Goal: Task Accomplishment & Management: Complete application form

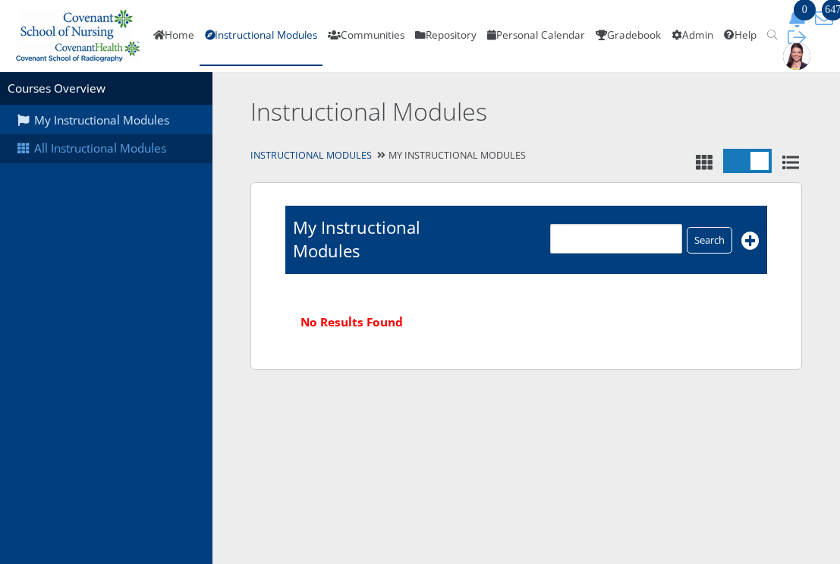
click at [102, 150] on link "All Instructional Modules" at bounding box center [106, 148] width 213 height 29
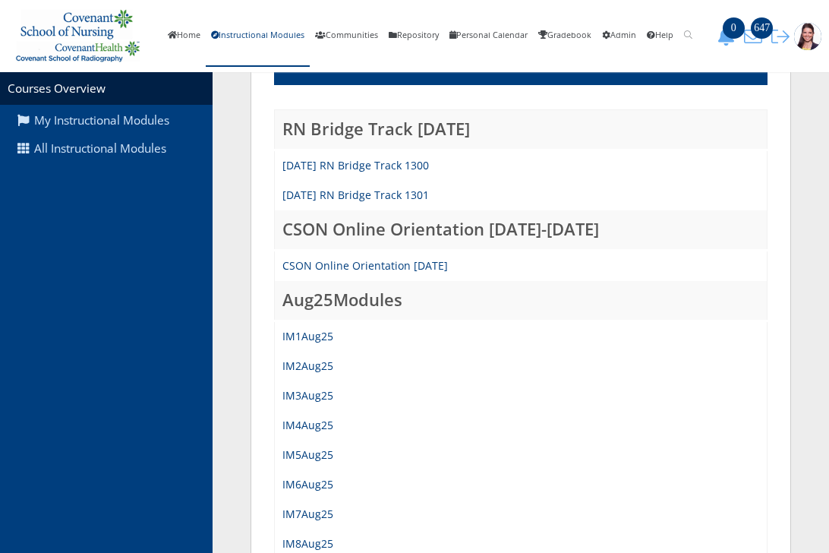
scroll to position [228, 0]
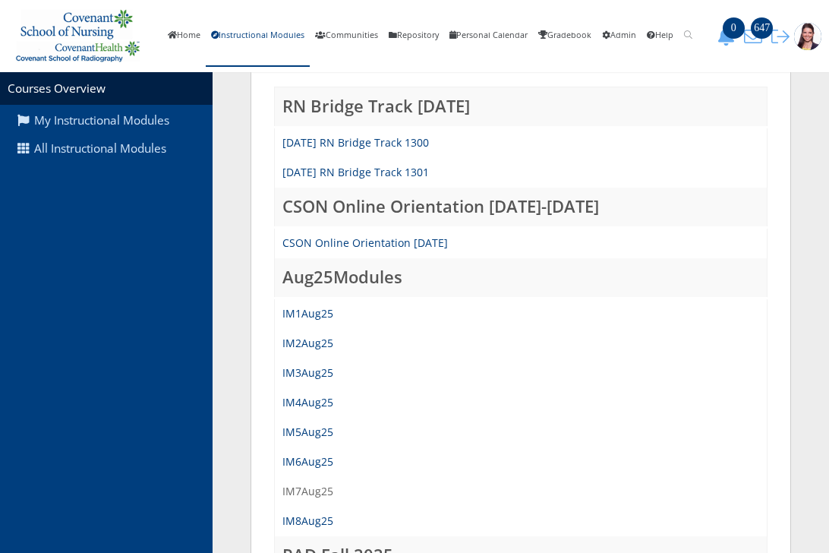
click at [292, 490] on link "IM7Aug25" at bounding box center [307, 490] width 51 height 14
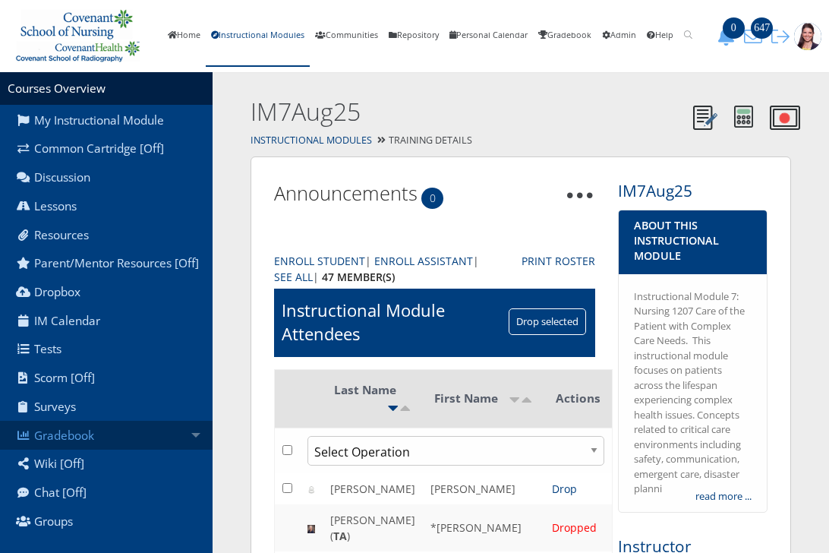
click at [68, 449] on link "Gradebook" at bounding box center [106, 434] width 213 height 29
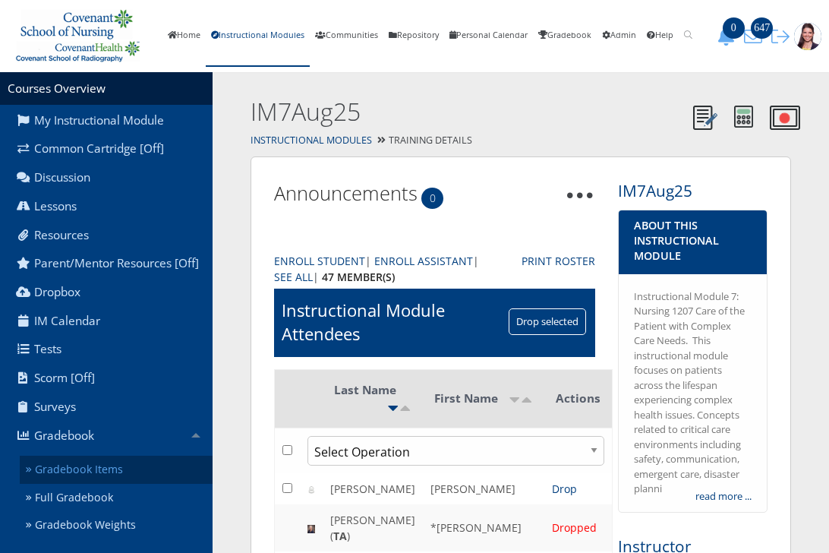
click at [110, 483] on link "Gradebook Items" at bounding box center [116, 469] width 193 height 28
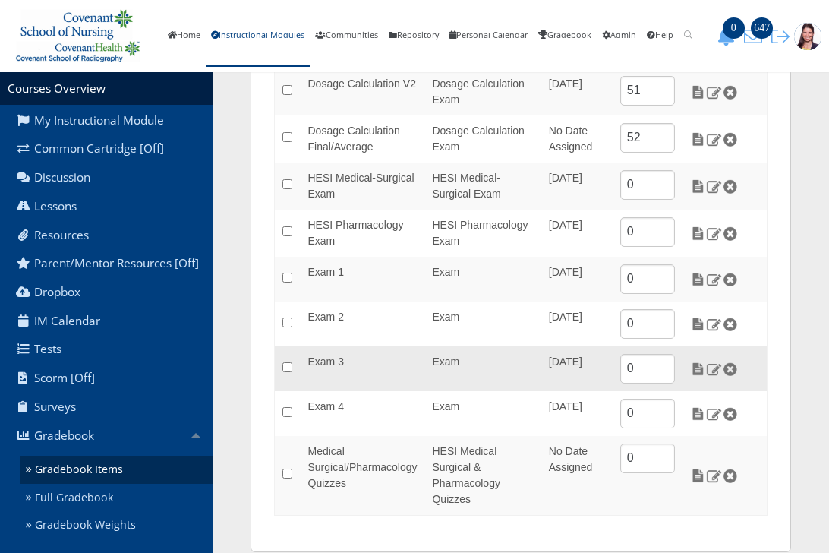
scroll to position [304, 0]
click at [700, 368] on img at bounding box center [698, 367] width 16 height 14
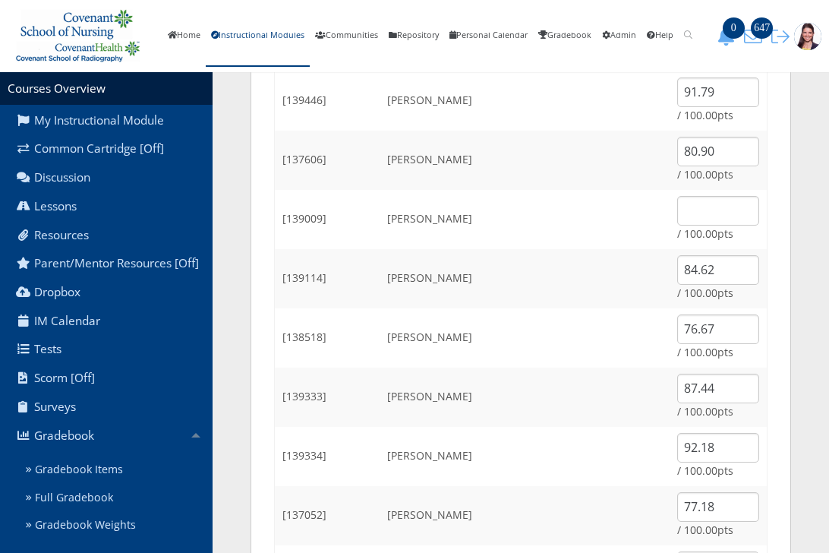
scroll to position [1290, 0]
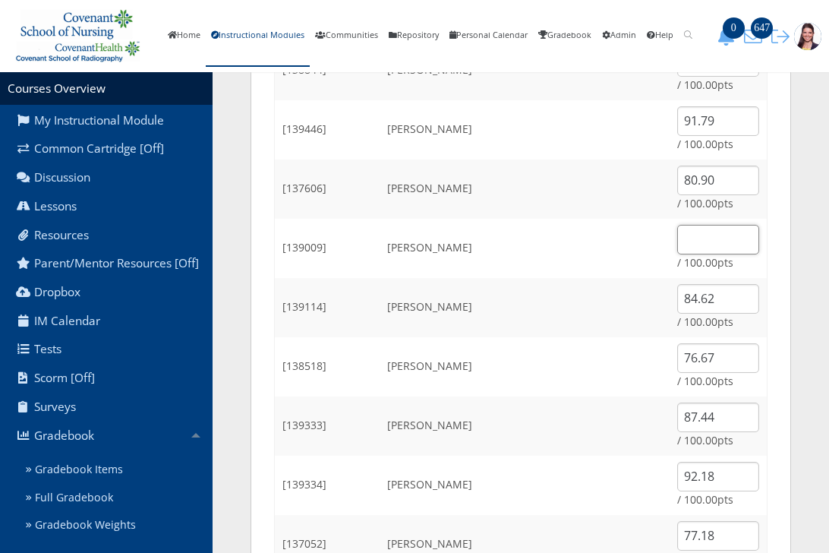
click at [707, 234] on input "text" at bounding box center [718, 240] width 82 height 30
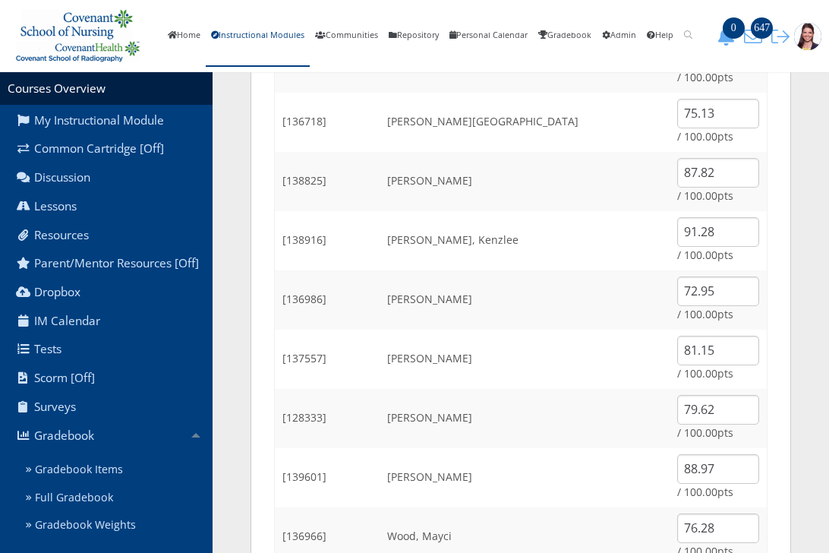
scroll to position [1886, 0]
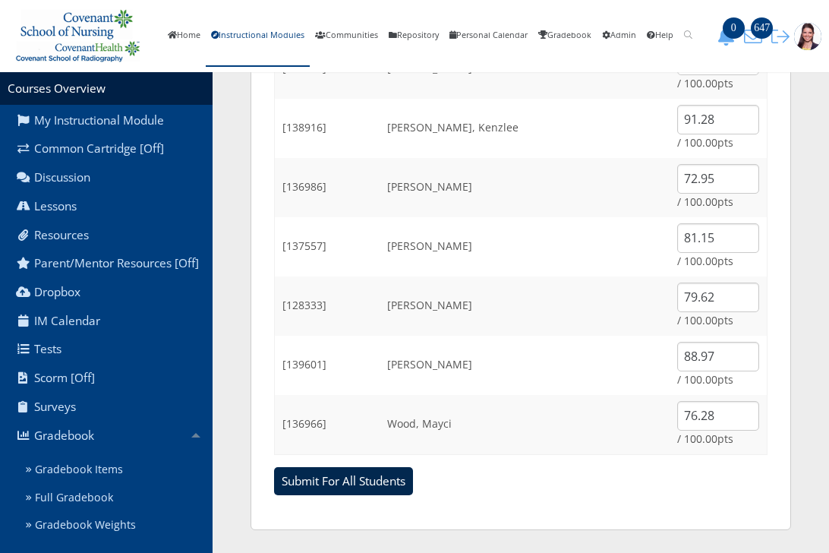
type input "84.36"
click at [348, 483] on input "Submit For All Students" at bounding box center [343, 481] width 139 height 29
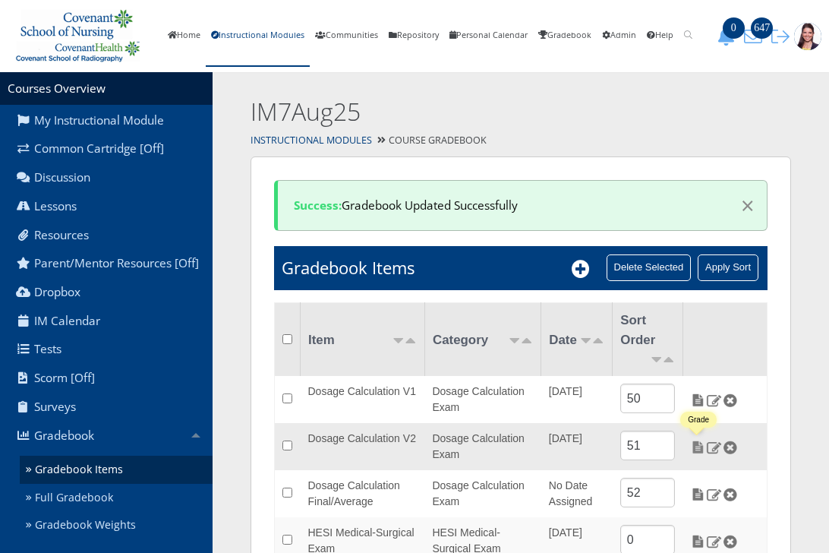
click at [697, 446] on img at bounding box center [698, 447] width 16 height 14
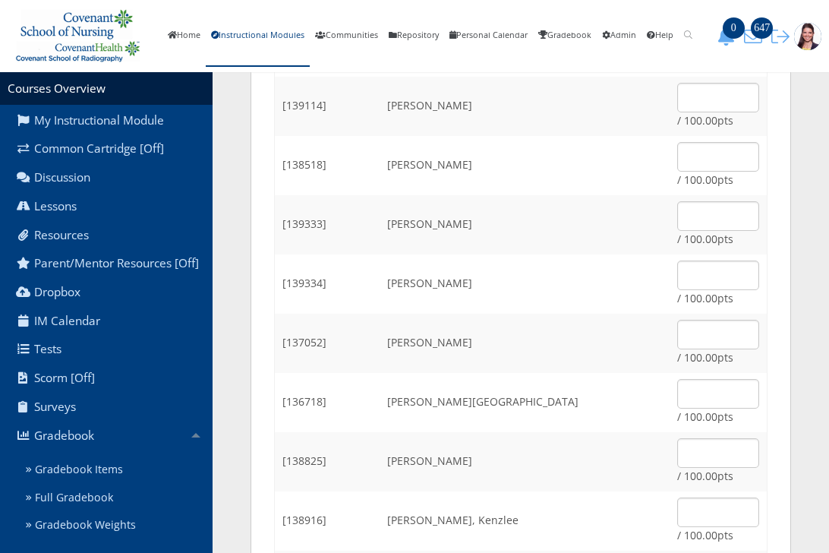
scroll to position [1518, 0]
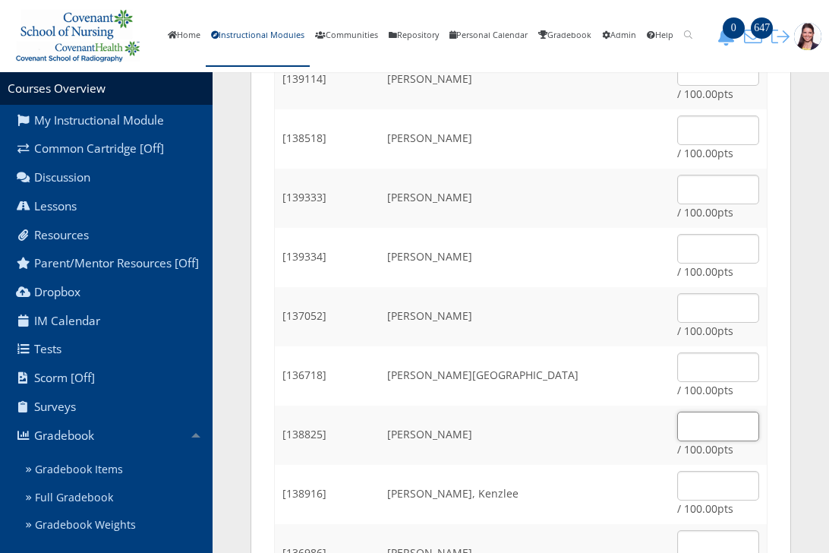
click at [726, 424] on input "text" at bounding box center [718, 426] width 82 height 30
type input "85"
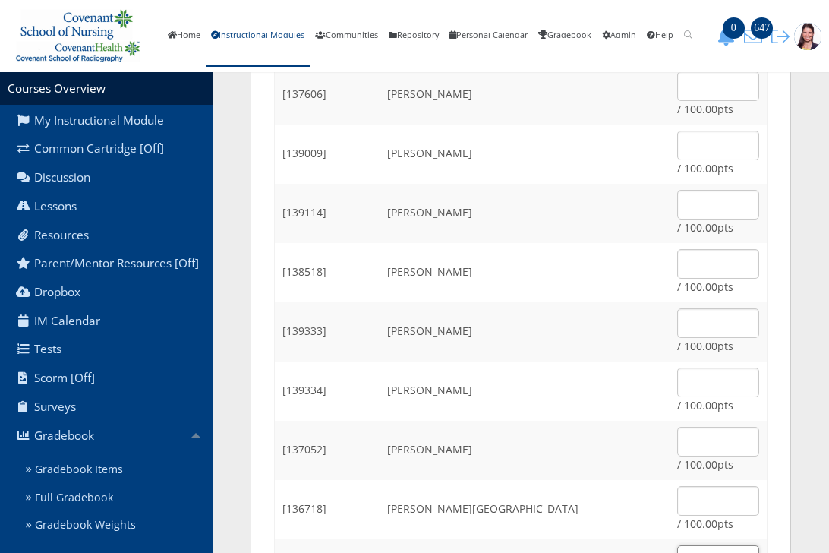
scroll to position [1366, 0]
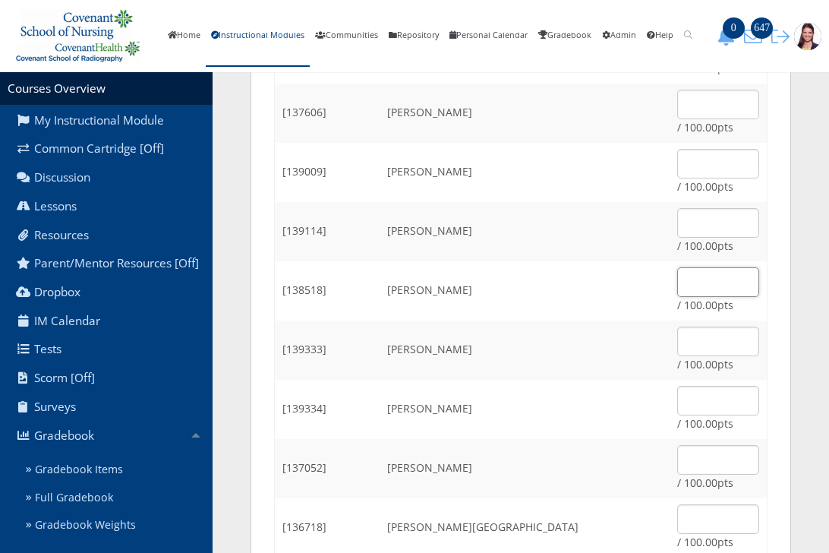
click at [706, 288] on input "text" at bounding box center [718, 282] width 82 height 30
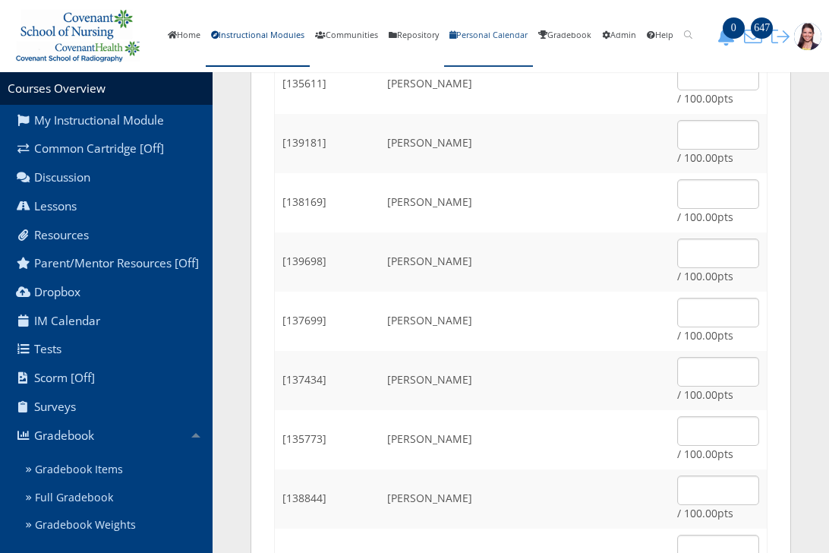
scroll to position [835, 0]
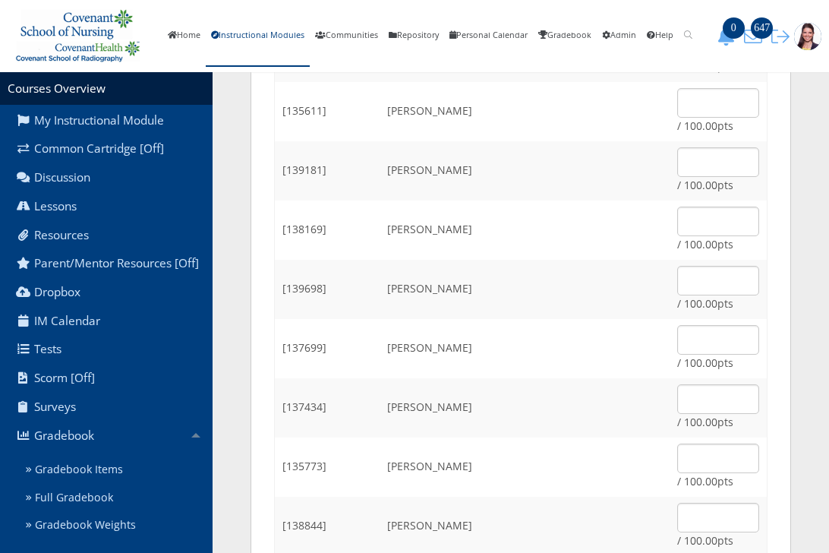
type input "95"
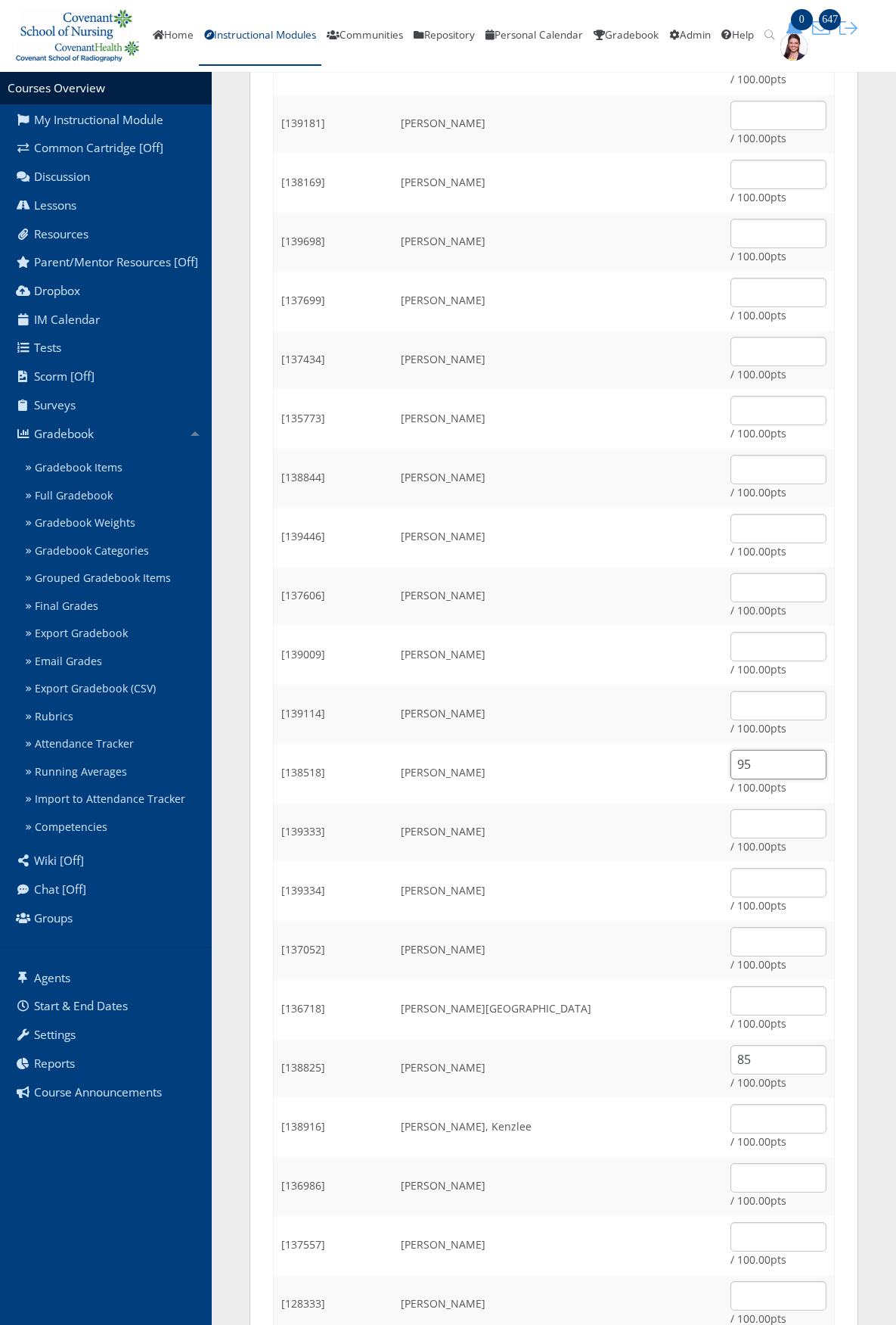
scroll to position [877, 0]
click at [745, 290] on input "text" at bounding box center [778, 294] width 96 height 30
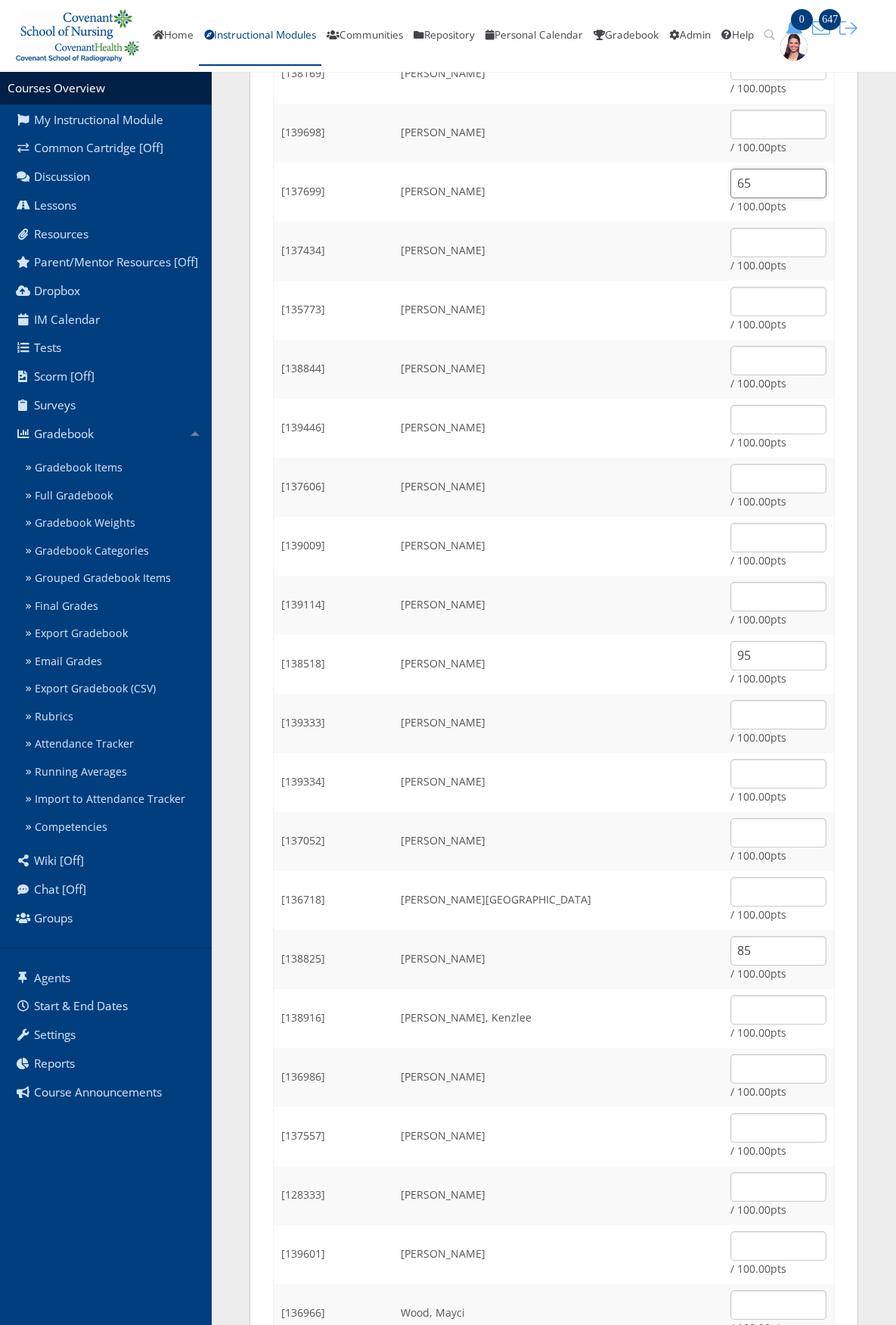
scroll to position [1104, 0]
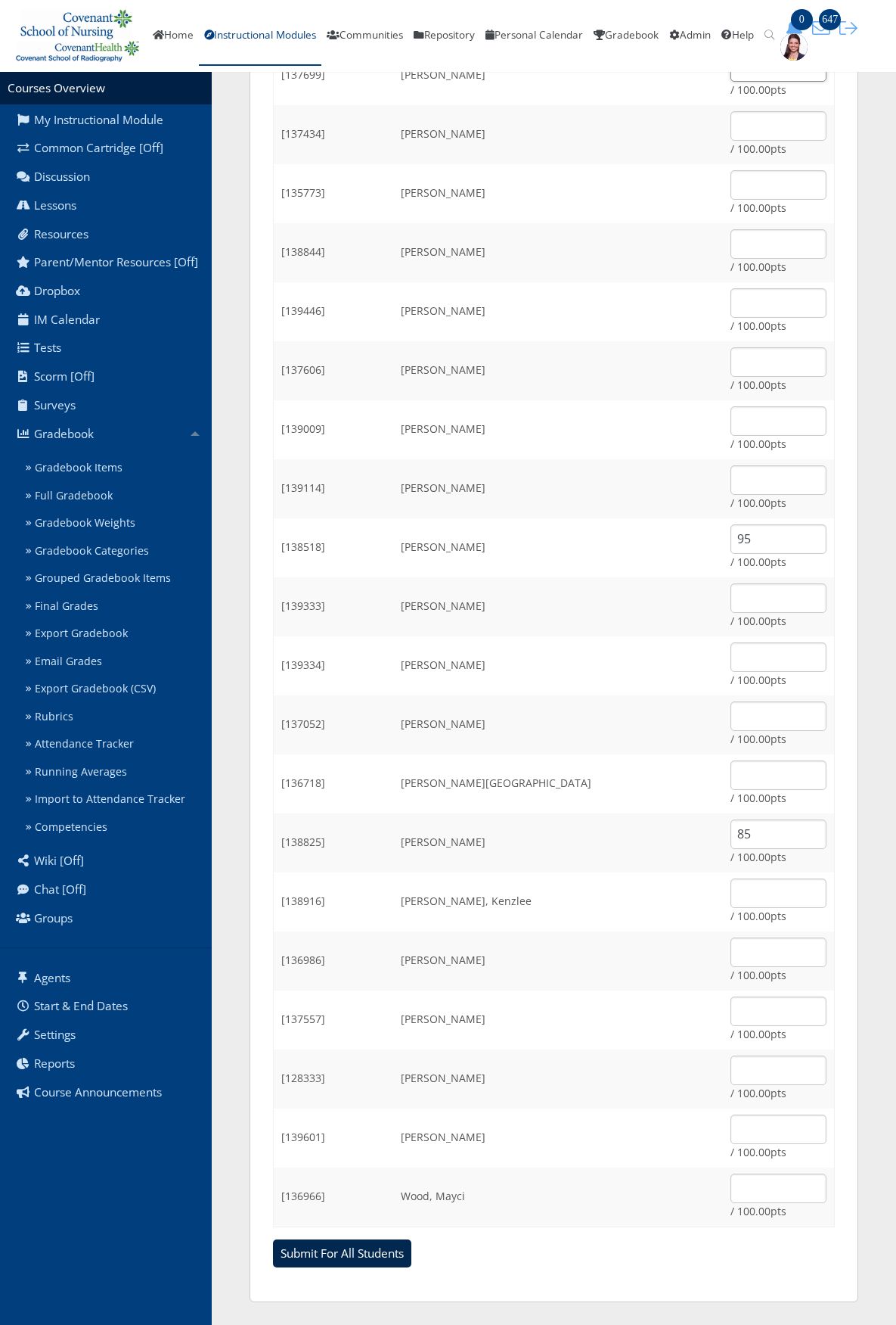
type input "65"
click at [324, 561] on input "Submit For All Students" at bounding box center [342, 1253] width 139 height 29
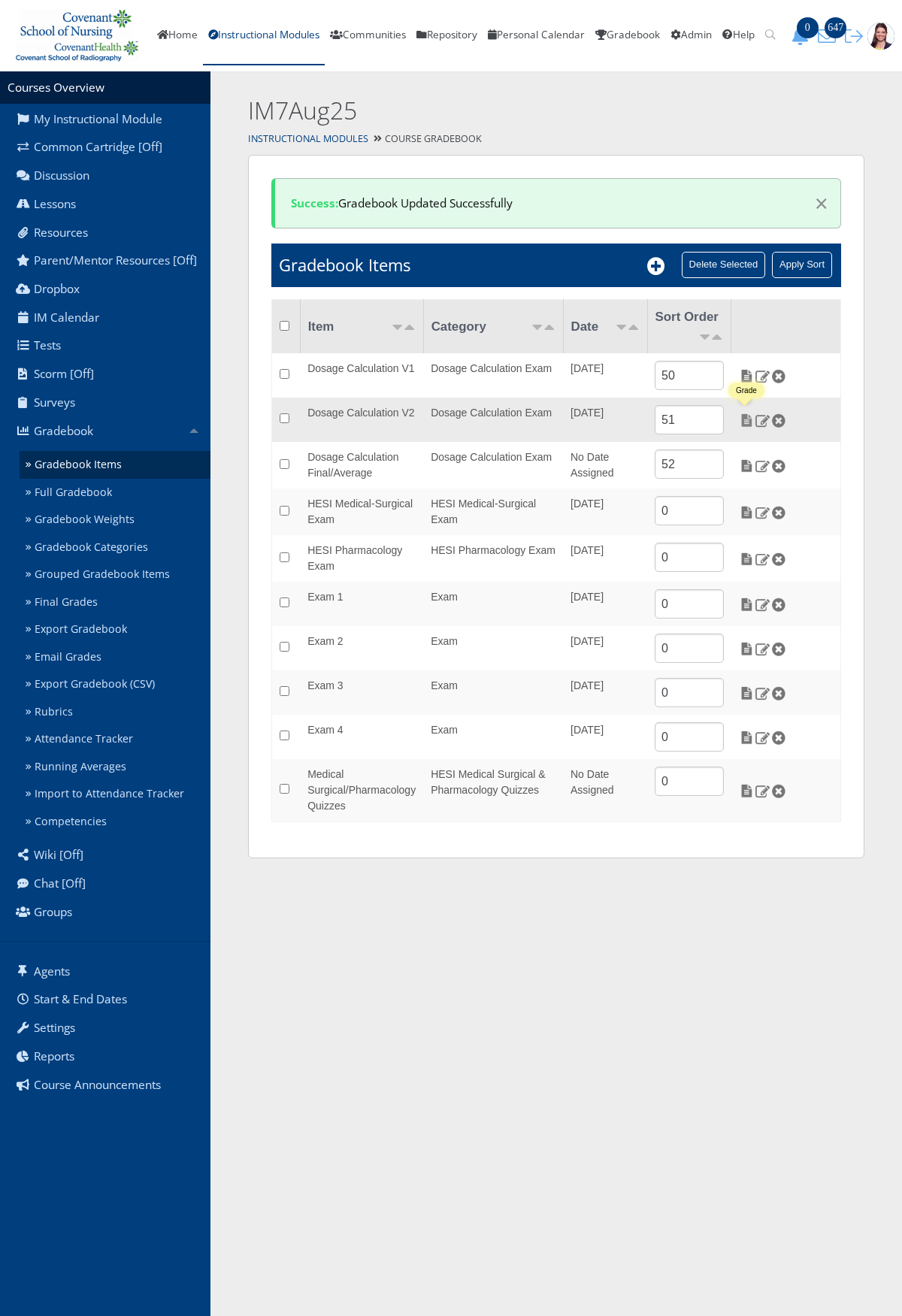
click at [750, 420] on img at bounding box center [747, 420] width 16 height 14
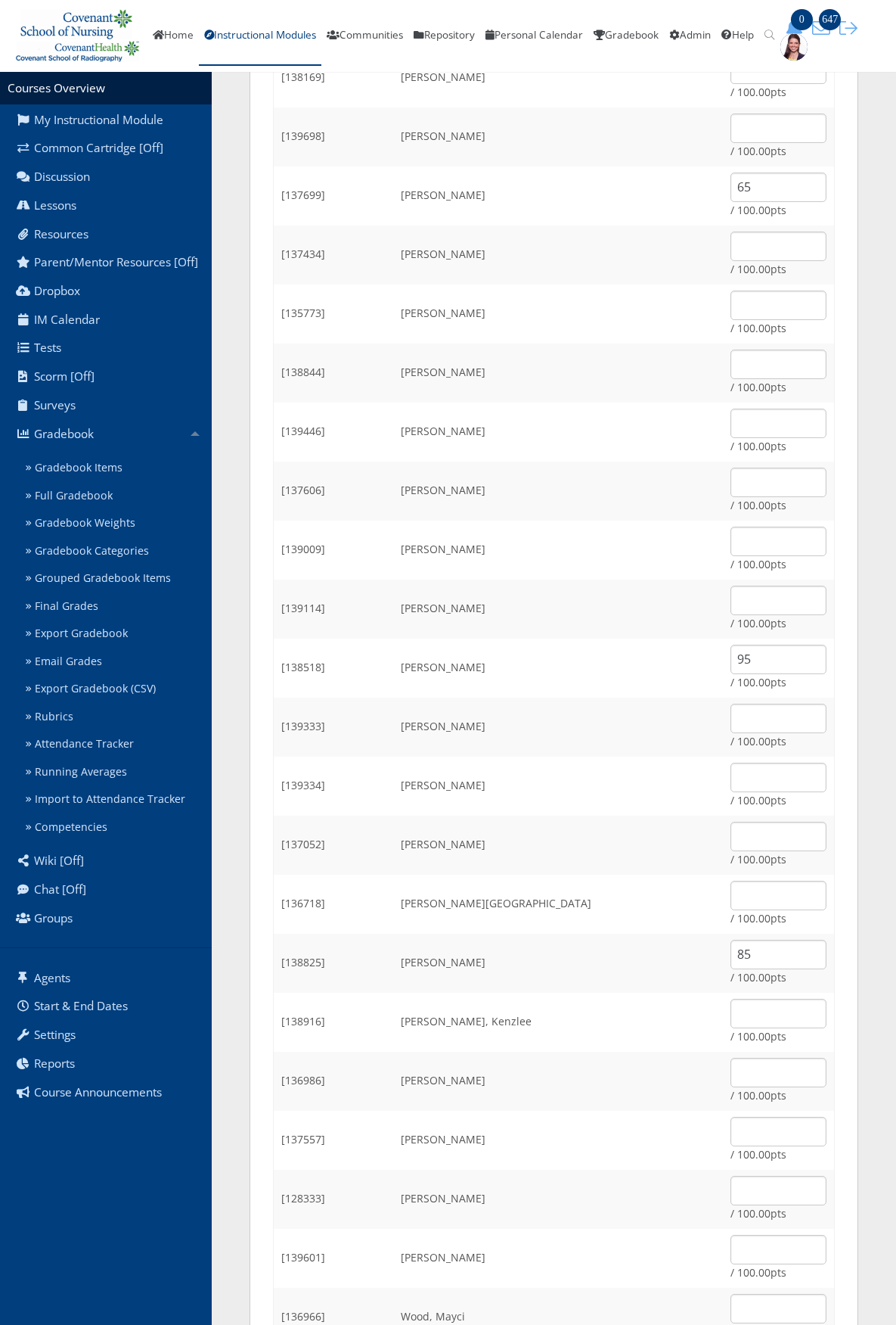
scroll to position [1104, 0]
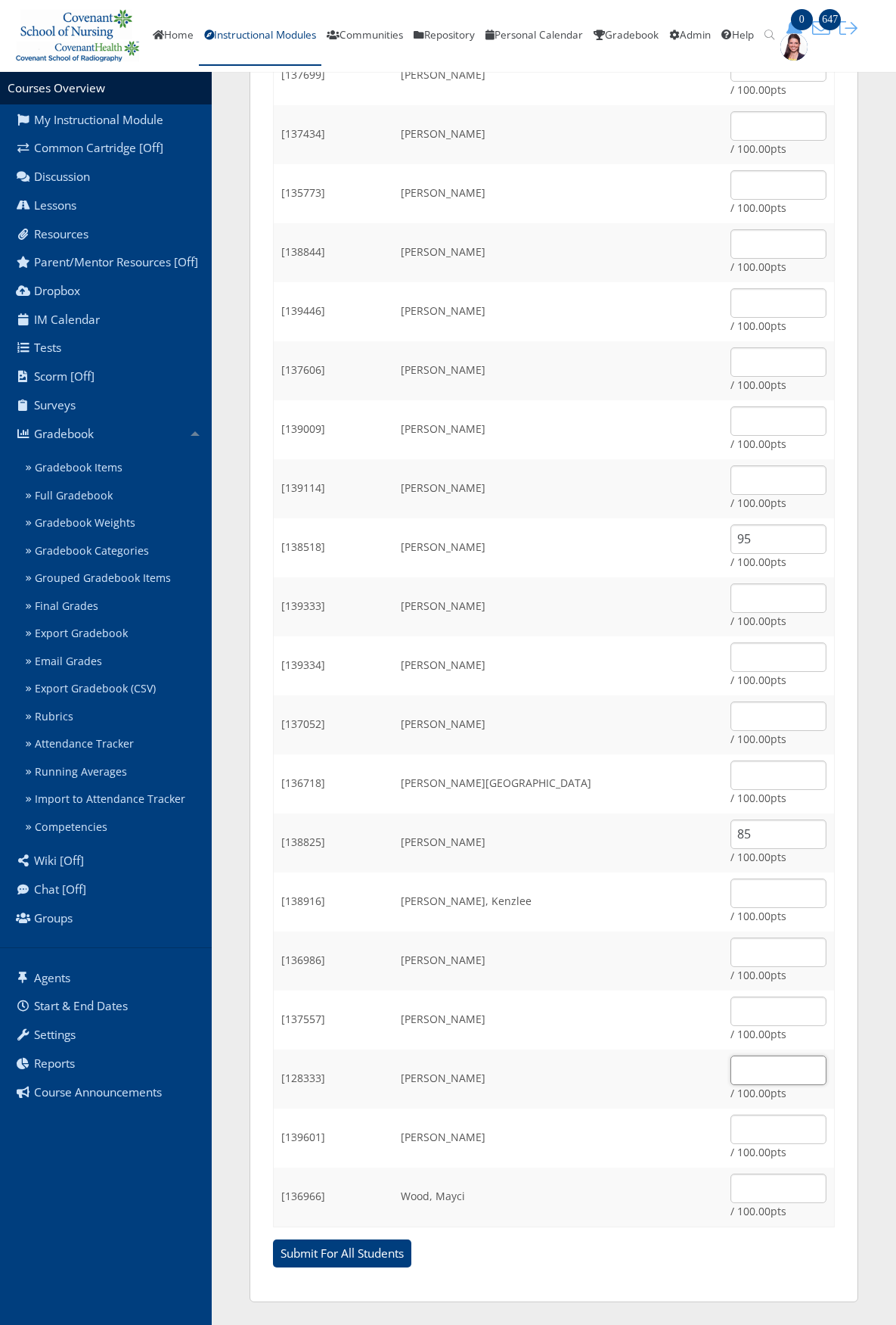
click at [754, 1070] on input "text" at bounding box center [778, 1071] width 96 height 30
type input "90"
click at [330, 1259] on input "Submit For All Students" at bounding box center [342, 1253] width 139 height 29
